Goal: Find specific page/section: Find specific page/section

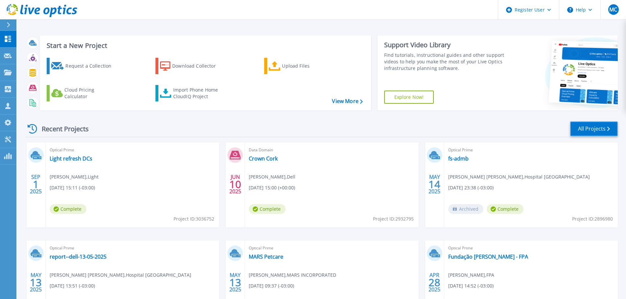
click at [598, 128] on link "All Projects" at bounding box center [594, 129] width 48 height 15
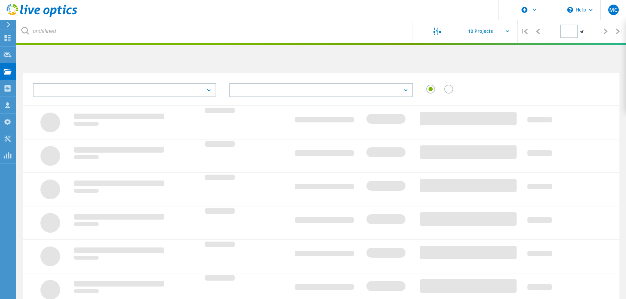
type input "1"
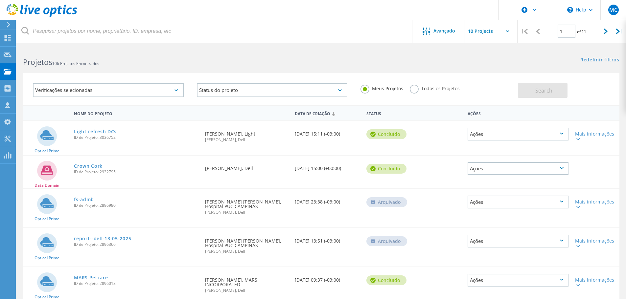
click at [415, 89] on label "Todos os Projetos" at bounding box center [435, 88] width 50 height 6
click at [0, 0] on input "Todos os Projetos" at bounding box center [0, 0] width 0 height 0
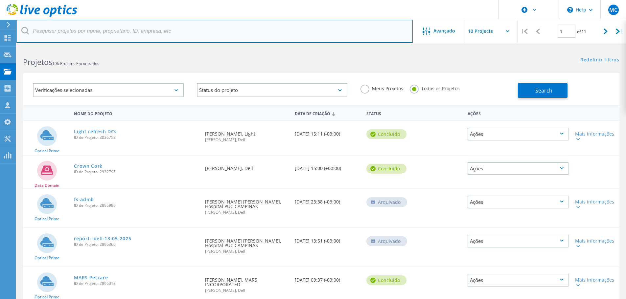
click at [137, 35] on input "text" at bounding box center [214, 31] width 396 height 23
type input "[PERSON_NAME]"
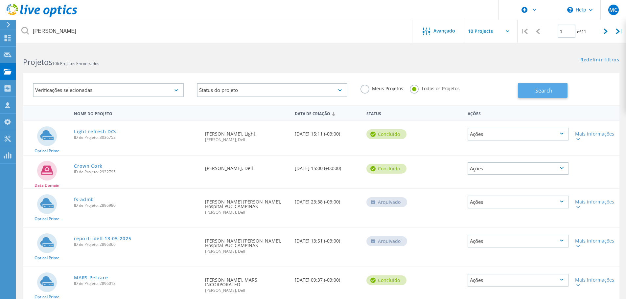
click at [544, 93] on span "Search" at bounding box center [543, 90] width 17 height 7
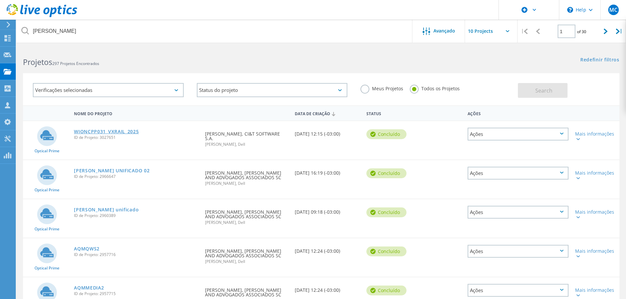
click at [93, 129] on link "WIONCPP031_VXRAIL_2025" at bounding box center [106, 131] width 65 height 5
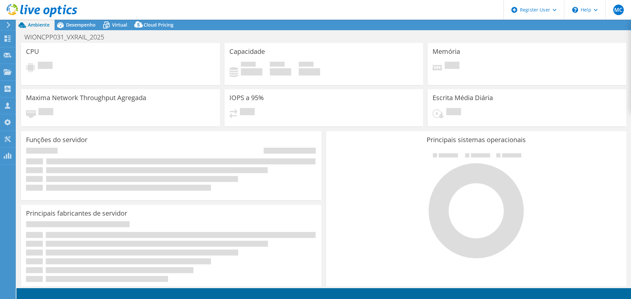
select select "USD"
select select "SouthAmerica"
select select "BRL"
